Goal: Information Seeking & Learning: Learn about a topic

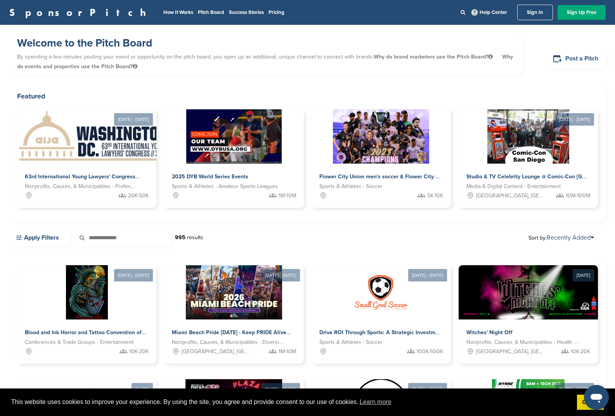
click at [581, 61] on link "Post a Pitch" at bounding box center [575, 58] width 59 height 19
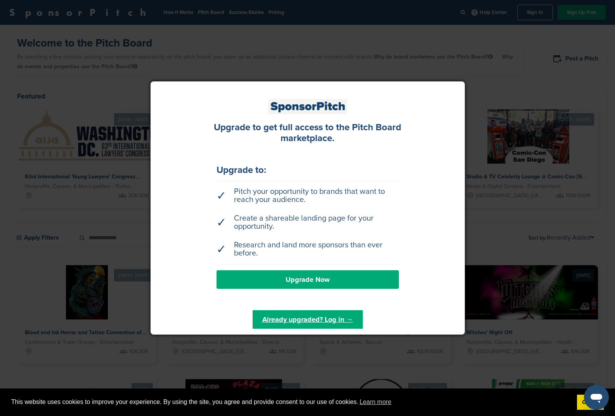
click at [336, 278] on link "Upgrade Now" at bounding box center [307, 279] width 182 height 19
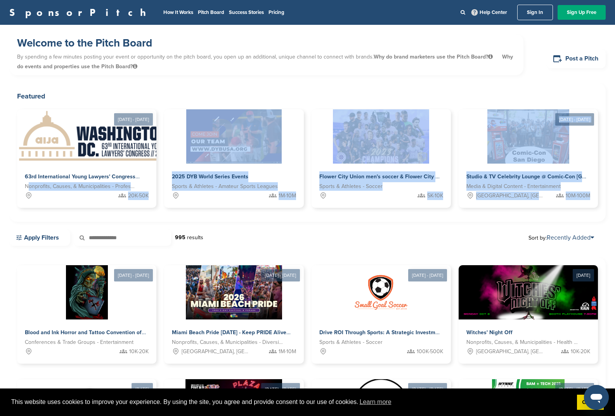
drag, startPoint x: 0, startPoint y: 184, endPoint x: 0, endPoint y: 156, distance: 28.3
click at [0, 207] on div "Welcome to the Pitch Board By spending a few minutes posting your event or oppo…" at bounding box center [307, 336] width 615 height 623
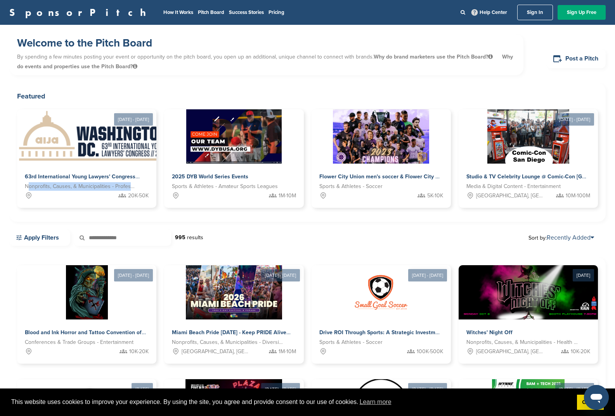
click at [0, 150] on div "Welcome to the Pitch Board By spending a few minutes posting your event or oppo…" at bounding box center [307, 336] width 615 height 623
click at [277, 75] on div "Welcome to the Pitch Board By spending a few minutes posting your event or oppo…" at bounding box center [266, 54] width 514 height 41
click at [275, 42] on h1 "Welcome to the Pitch Board" at bounding box center [266, 43] width 498 height 14
click at [272, 43] on h1 "Welcome to the Pitch Board" at bounding box center [266, 43] width 498 height 14
click at [268, 12] on link "Pricing" at bounding box center [276, 12] width 16 height 6
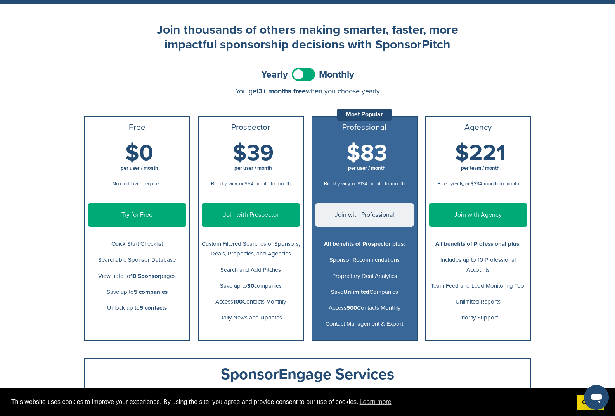
scroll to position [57, 0]
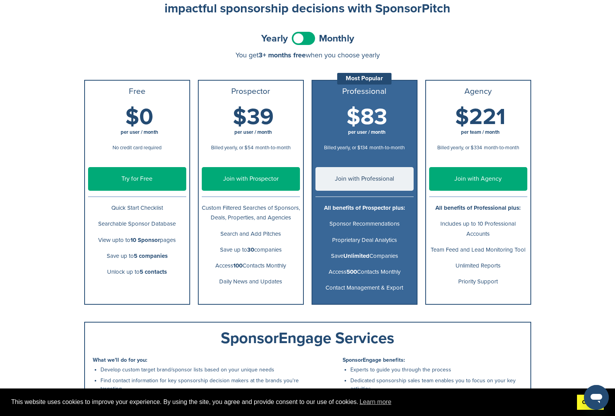
click at [577, 406] on link "Got it!" at bounding box center [590, 403] width 27 height 16
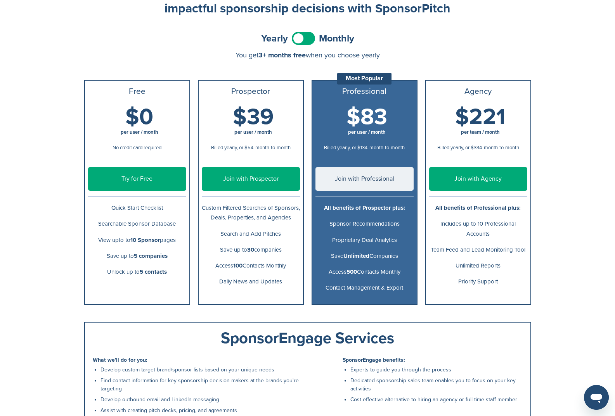
scroll to position [69, 0]
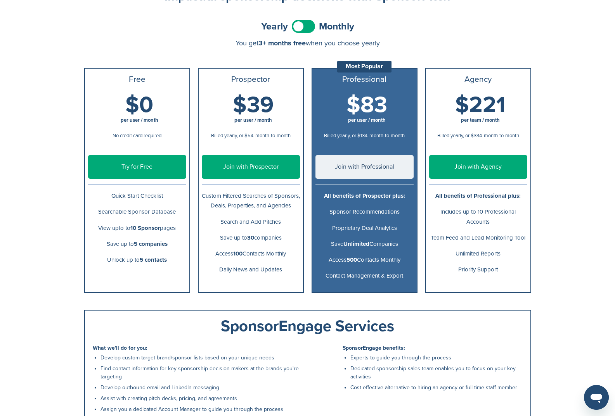
drag, startPoint x: 613, startPoint y: 253, endPoint x: 612, endPoint y: 262, distance: 8.6
click at [612, 262] on div "SponsorPitch How It Works Pitch Board Success Stories Pricing Help Center Sign …" at bounding box center [307, 238] width 615 height 615
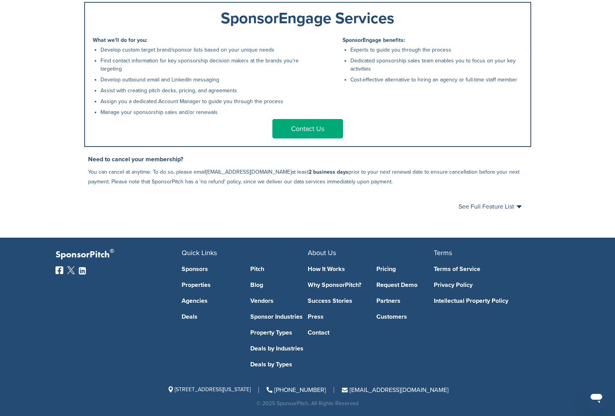
scroll to position [380, 0]
click at [395, 299] on link "Partners" at bounding box center [404, 301] width 57 height 6
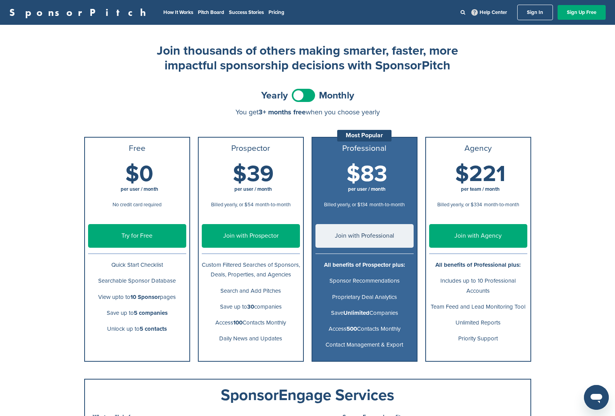
click at [66, 52] on div "SponsorPitch How It Works Pitch Board Success Stories Pricing Help Center Sign …" at bounding box center [307, 307] width 615 height 615
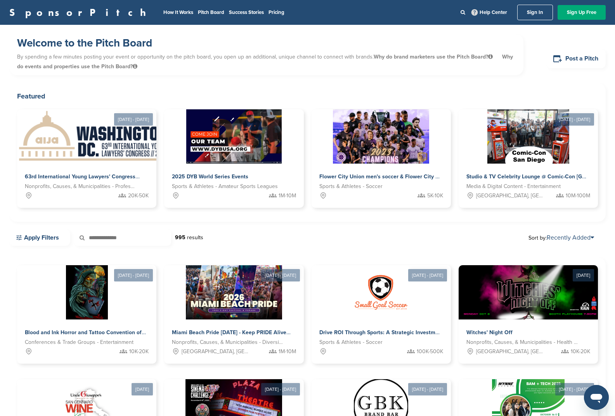
click at [311, 41] on h1 "Welcome to the Pitch Board" at bounding box center [266, 43] width 498 height 14
click at [318, 80] on div "Welcome to the Pitch Board By spending a few minutes posting your event or oppo…" at bounding box center [307, 58] width 596 height 49
click at [257, 326] on div "Miami Beach Pride April 2026 - Keep PRIDE Alive Nonprofits, Causes, & Municipal…" at bounding box center [234, 343] width 144 height 46
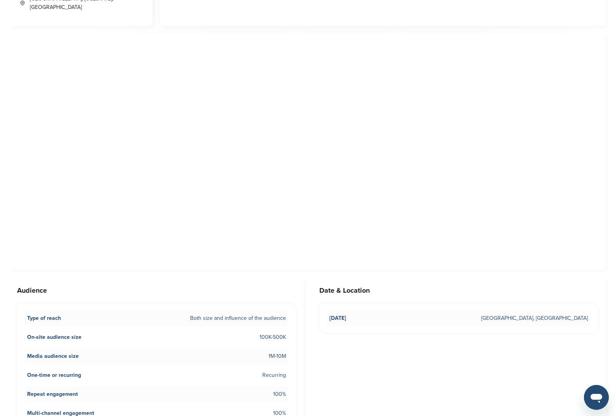
scroll to position [393, 0]
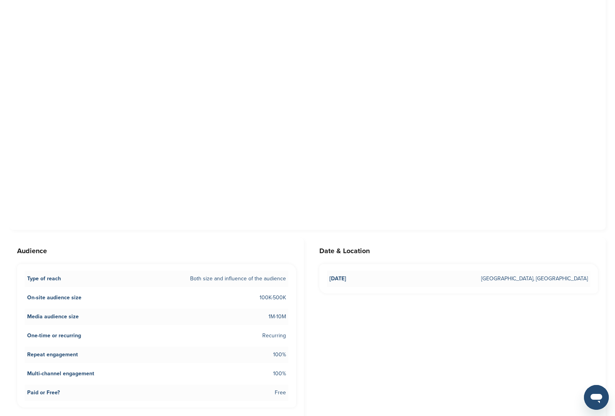
drag, startPoint x: 607, startPoint y: 114, endPoint x: 605, endPoint y: 120, distance: 6.3
click at [605, 120] on div at bounding box center [307, 112] width 596 height 236
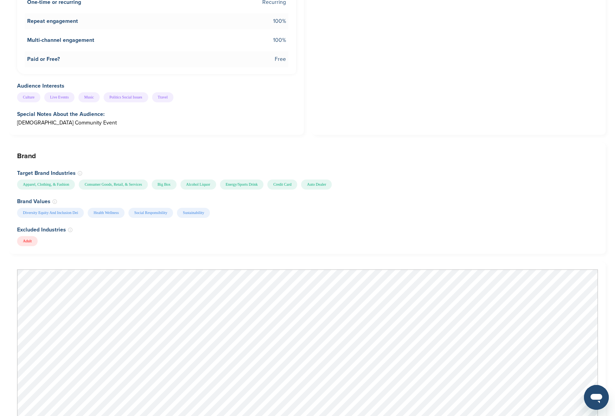
scroll to position [763, 0]
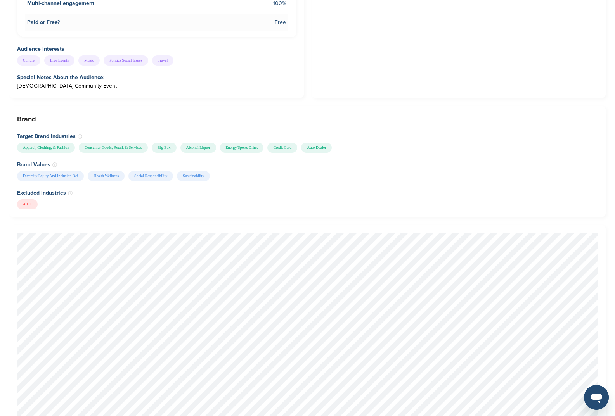
drag, startPoint x: 608, startPoint y: 171, endPoint x: 605, endPoint y: 180, distance: 9.4
click at [605, 180] on div "Brand Target Brand Industries Apparel, Clothing, & Fashion Consumer Goods, Reta…" at bounding box center [307, 161] width 596 height 111
drag, startPoint x: 605, startPoint y: 180, endPoint x: 600, endPoint y: 196, distance: 16.9
click at [601, 195] on div "Brand Target Brand Industries Apparel, Clothing, & Fashion Consumer Goods, Reta…" at bounding box center [307, 161] width 596 height 111
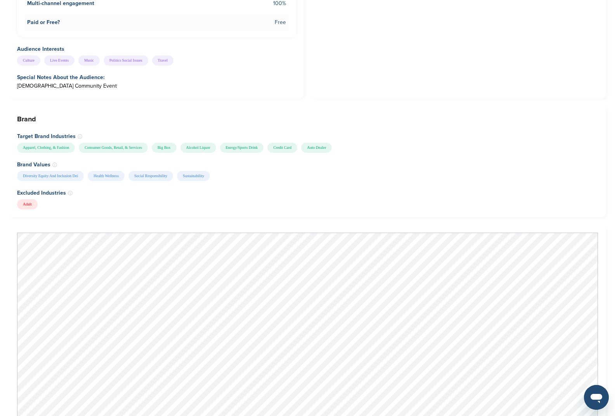
click at [600, 196] on div "Brand Target Brand Industries Apparel, Clothing, & Fashion Consumer Goods, Reta…" at bounding box center [307, 161] width 596 height 111
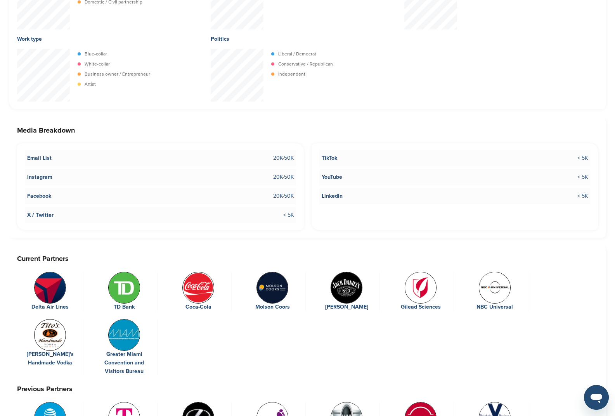
scroll to position [1492, 0]
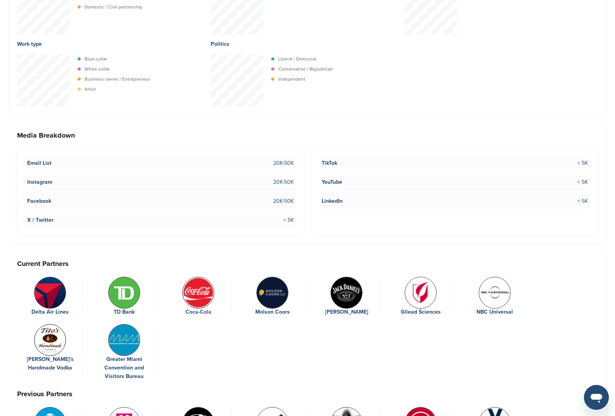
click at [194, 284] on img at bounding box center [198, 293] width 32 height 32
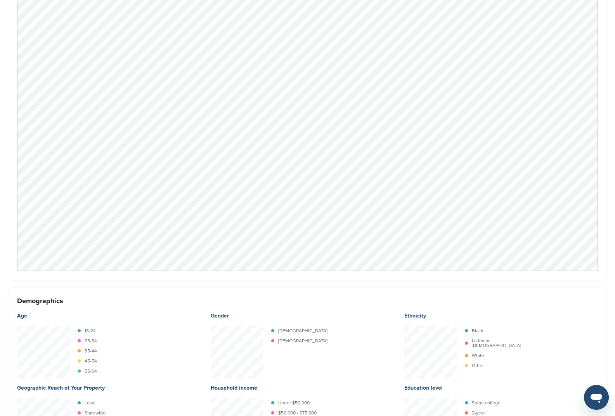
scroll to position [1016, 0]
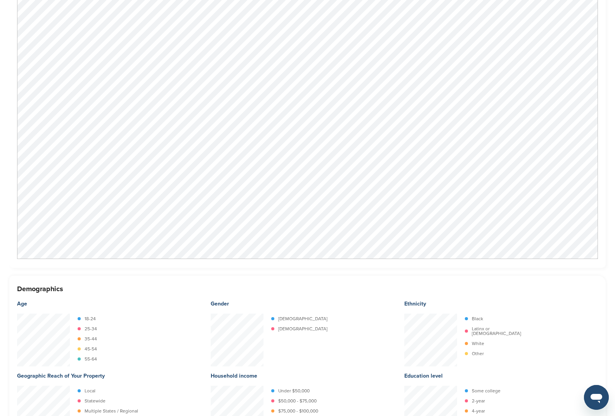
click at [611, 213] on div "Miami Beach Pride [DATE] - Keep PRIDE Alive Audience Pitch Deck Demographics Ac…" at bounding box center [307, 184] width 615 height 2350
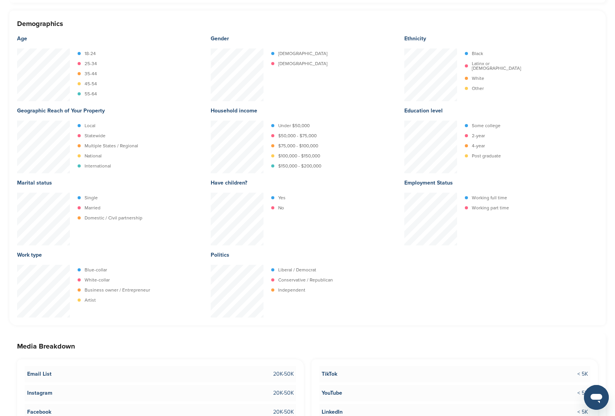
scroll to position [1172, 0]
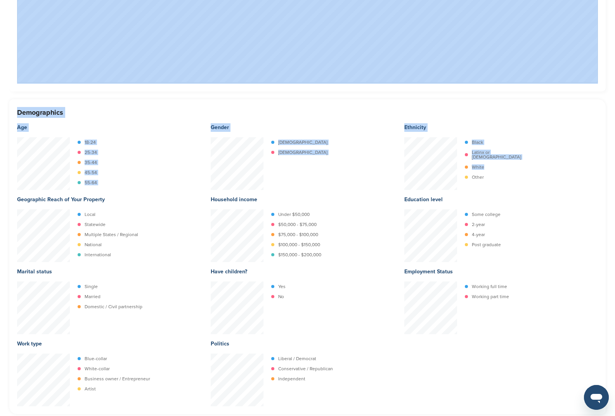
drag, startPoint x: 607, startPoint y: 11, endPoint x: 604, endPoint y: -31, distance: 42.4
